Goal: Task Accomplishment & Management: Understand process/instructions

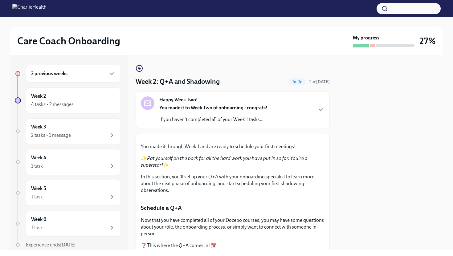
click at [446, 59] on div "Care Coach Onboarding My progress 27% 2 previous weeks Week 2 4 tasks • 2 messa…" at bounding box center [226, 133] width 453 height 233
click at [415, 116] on div at bounding box center [390, 152] width 106 height 195
click at [442, 96] on div at bounding box center [390, 152] width 106 height 195
click at [359, 145] on div at bounding box center [390, 152] width 106 height 195
drag, startPoint x: 349, startPoint y: 147, endPoint x: 346, endPoint y: 148, distance: 3.6
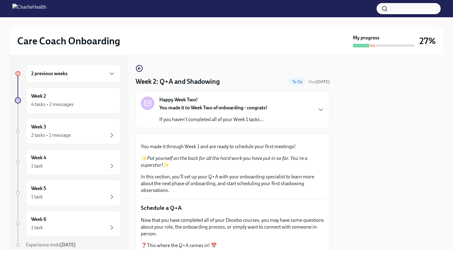
click at [346, 148] on div at bounding box center [390, 152] width 106 height 195
drag, startPoint x: 345, startPoint y: 148, endPoint x: 331, endPoint y: 148, distance: 14.5
click at [331, 148] on div "2 previous weeks Week 2 4 tasks • 2 messages Week 3 2 tasks • 1 message Week 4 …" at bounding box center [226, 152] width 433 height 195
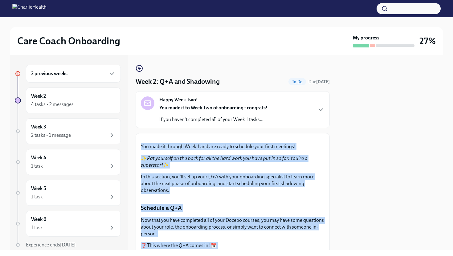
click at [331, 146] on div "2 previous weeks Week 2 4 tasks • 2 messages Week 3 2 tasks • 1 message Week 4 …" at bounding box center [226, 152] width 433 height 195
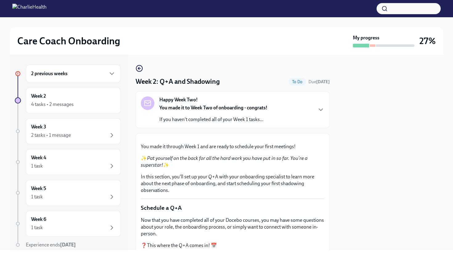
click at [343, 158] on div at bounding box center [390, 152] width 106 height 195
click at [421, 128] on div at bounding box center [390, 152] width 106 height 195
drag, startPoint x: 421, startPoint y: 128, endPoint x: 421, endPoint y: 132, distance: 4.0
click at [421, 131] on div at bounding box center [390, 152] width 106 height 195
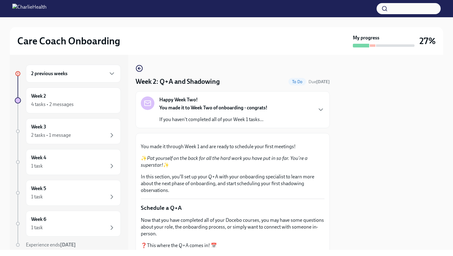
click at [342, 128] on div at bounding box center [390, 152] width 106 height 195
click at [344, 132] on div at bounding box center [390, 152] width 106 height 195
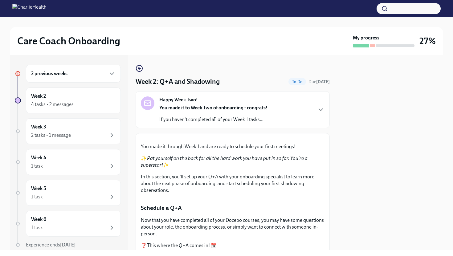
click at [344, 132] on div at bounding box center [390, 152] width 106 height 195
click at [344, 134] on div at bounding box center [390, 152] width 106 height 195
drag, startPoint x: 344, startPoint y: 142, endPoint x: 345, endPoint y: 166, distance: 23.4
click at [345, 166] on div at bounding box center [390, 152] width 106 height 195
click at [445, 117] on div "Care Coach Onboarding My progress 27% 2 previous weeks Week 2 4 tasks • 2 messa…" at bounding box center [226, 133] width 453 height 233
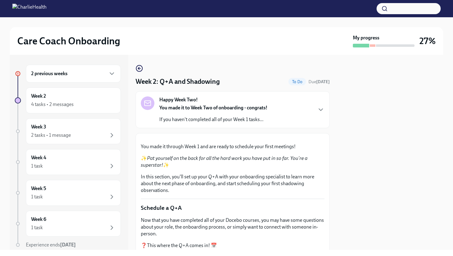
drag, startPoint x: 422, startPoint y: 118, endPoint x: 408, endPoint y: 118, distance: 14.8
click at [408, 118] on div at bounding box center [390, 152] width 106 height 195
click at [309, 117] on div "Happy Week Two! You made it to Week Two of onboarding - congrats! If you haven'…" at bounding box center [233, 109] width 184 height 26
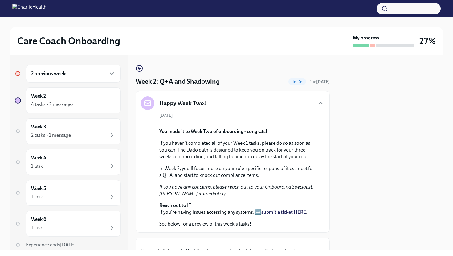
click at [323, 133] on div "[DATE] You made it to Week Two of onboarding - congrats! If you haven't complet…" at bounding box center [233, 169] width 184 height 115
click at [346, 132] on div at bounding box center [390, 152] width 106 height 195
click at [320, 127] on div "[DATE] You made it to Week Two of onboarding - congrats! If you haven't complet…" at bounding box center [233, 169] width 184 height 115
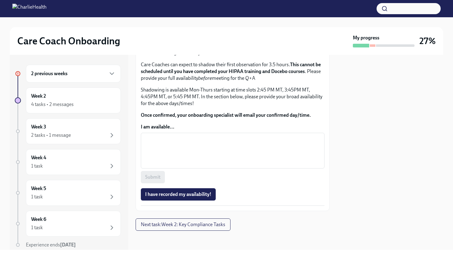
scroll to position [394, 0]
click at [69, 74] on div "2 previous weeks" at bounding box center [73, 73] width 84 height 7
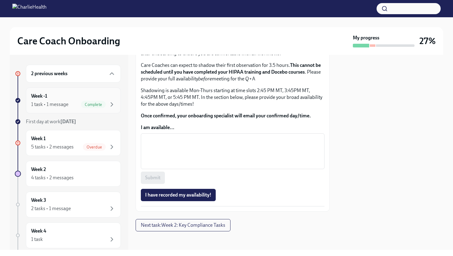
click at [54, 97] on div "Week -1 1 task • 1 message Complete" at bounding box center [73, 100] width 84 height 15
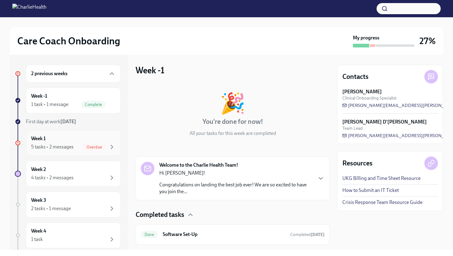
click at [55, 146] on div "5 tasks • 2 messages" at bounding box center [52, 147] width 43 height 7
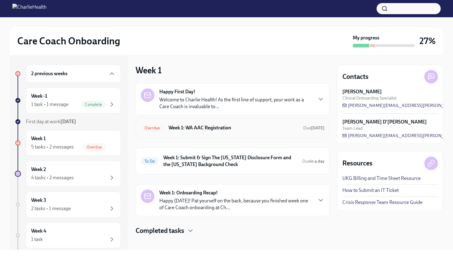
click at [227, 130] on h6 "Week 1: WA AAC Registration" at bounding box center [234, 127] width 130 height 7
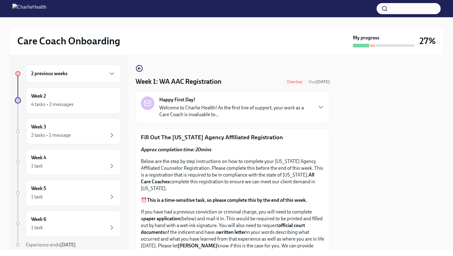
click at [282, 140] on p "Fill Out The [US_STATE] Agency Affiliated Registration" at bounding box center [233, 137] width 184 height 8
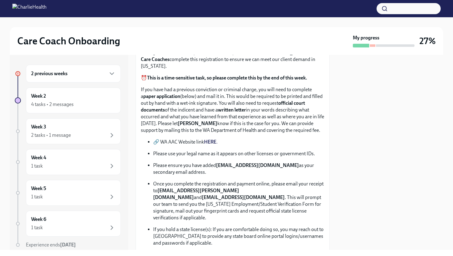
scroll to position [123, 0]
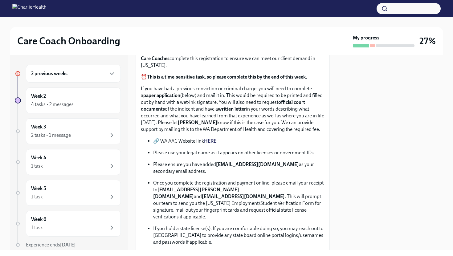
click at [214, 141] on strong "HERE" at bounding box center [210, 141] width 12 height 6
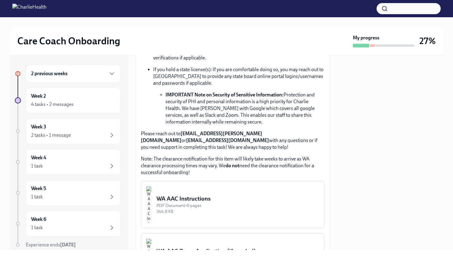
scroll to position [283, 0]
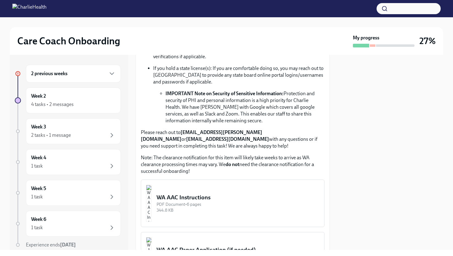
click at [200, 193] on div "WA AAC Instructions" at bounding box center [238, 197] width 163 height 8
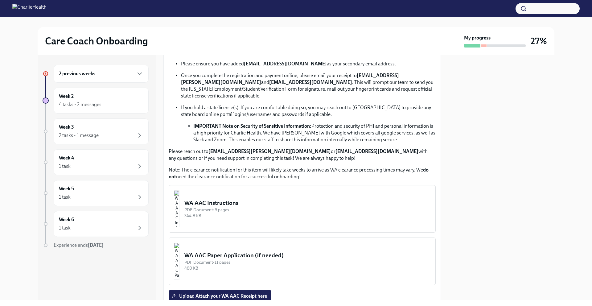
scroll to position [189, 0]
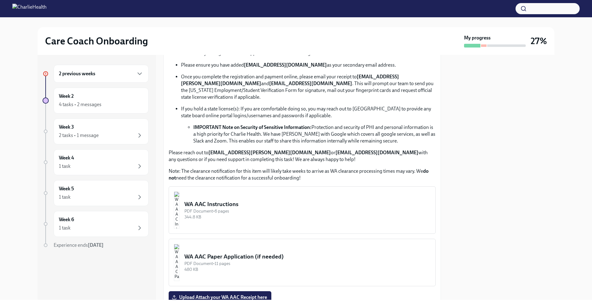
click at [246, 207] on div "WA AAC Instructions" at bounding box center [307, 204] width 246 height 8
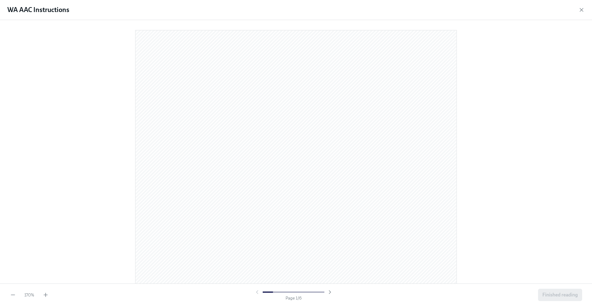
click at [453, 111] on div at bounding box center [296, 150] width 572 height 251
drag, startPoint x: 591, startPoint y: 34, endPoint x: 591, endPoint y: 73, distance: 38.5
click at [453, 73] on div at bounding box center [296, 151] width 592 height 263
